Goal: Check status

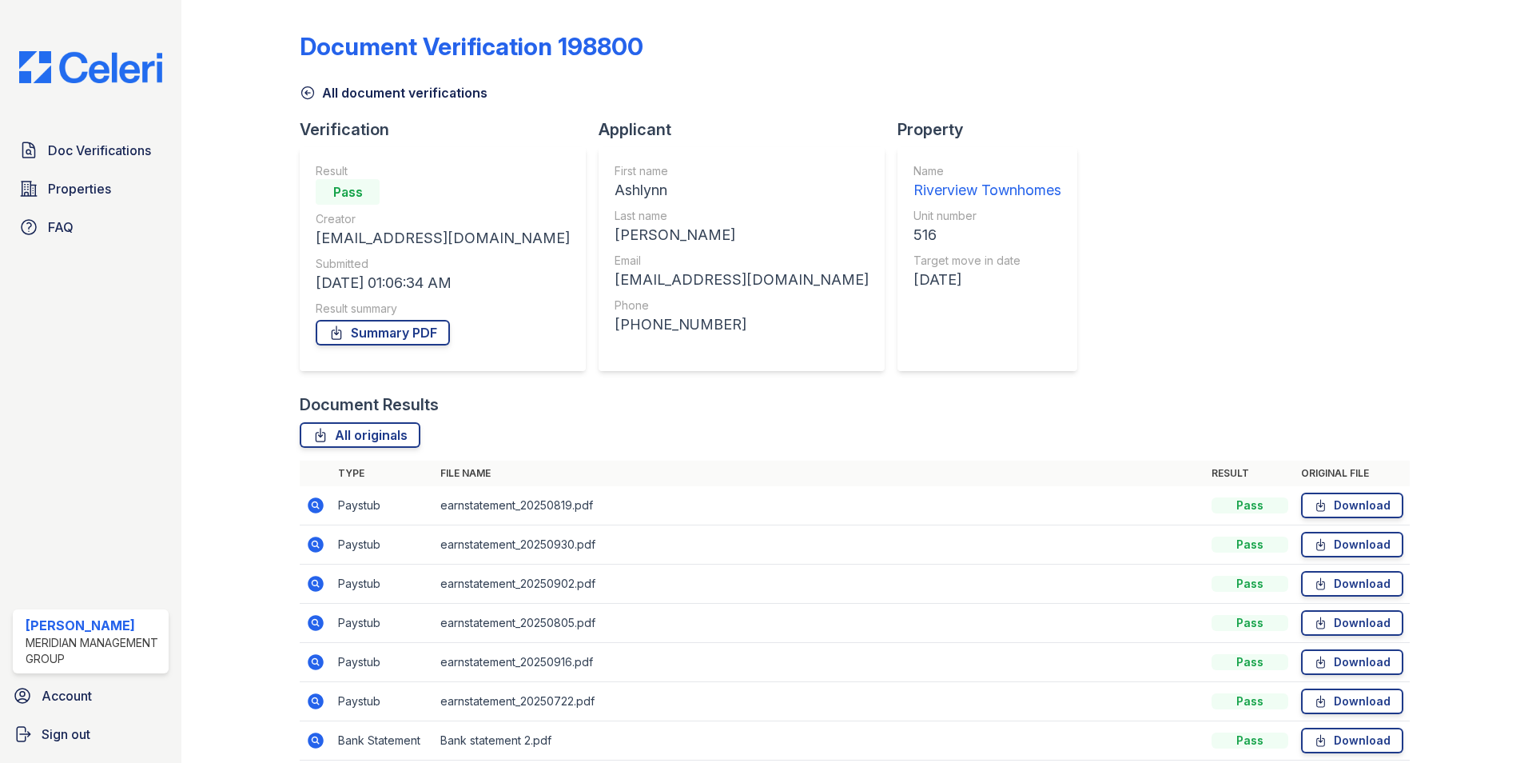
click at [309, 92] on icon at bounding box center [308, 93] width 16 height 16
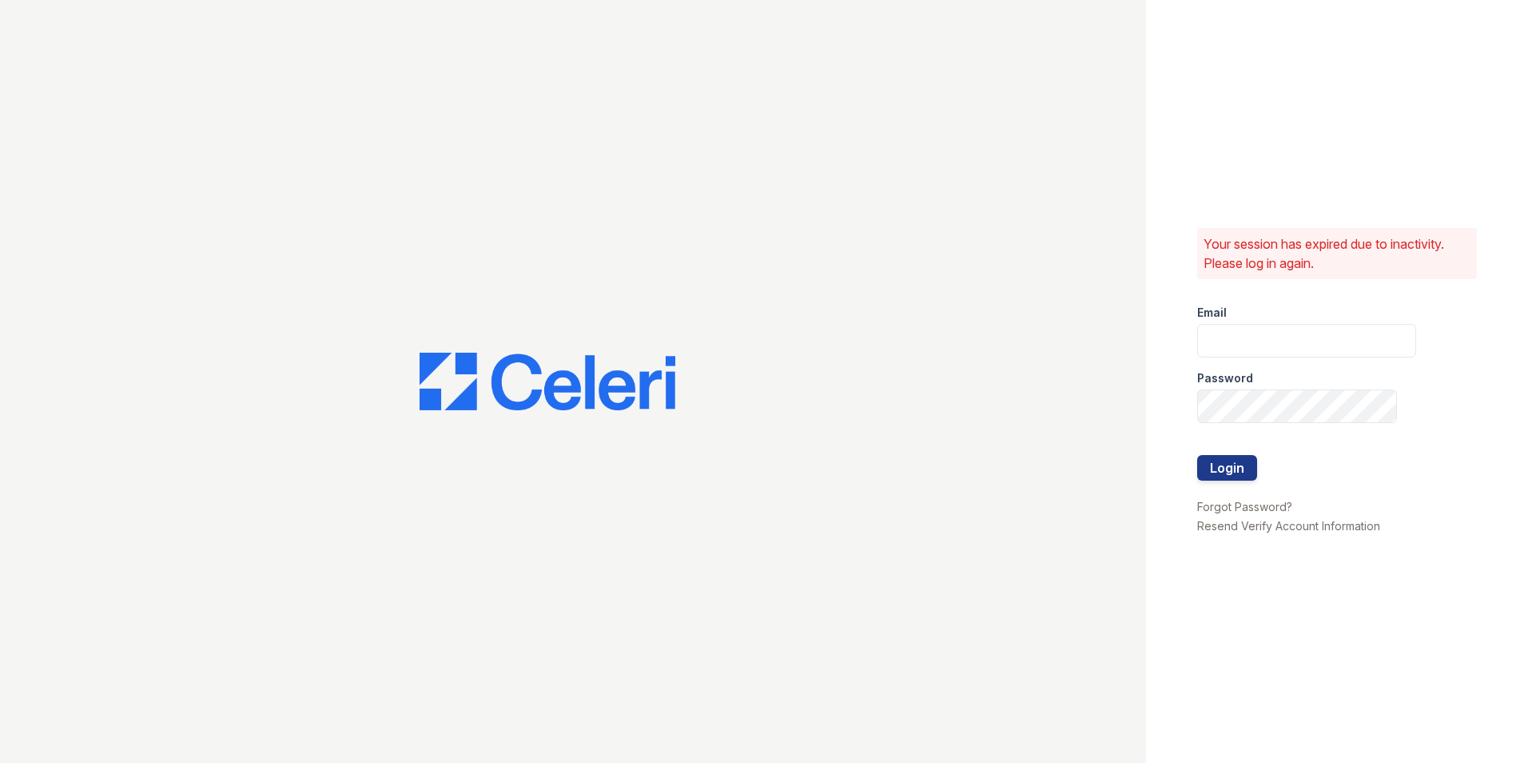
type input "[EMAIL_ADDRESS][DOMAIN_NAME]"
click at [1221, 468] on button "Login" at bounding box center [1227, 468] width 60 height 26
